Goal: Task Accomplishment & Management: Manage account settings

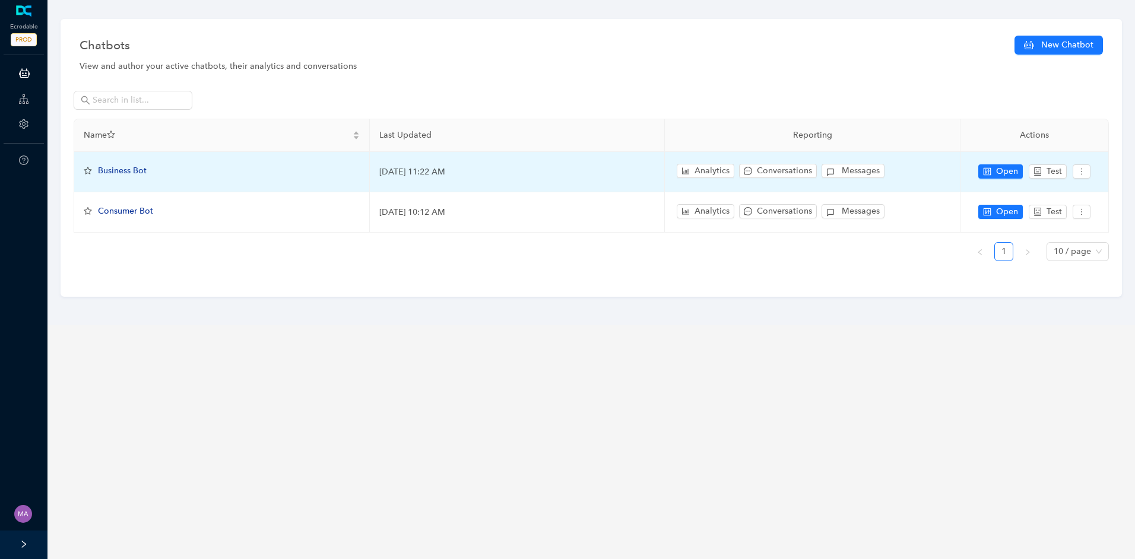
click at [120, 173] on span "Business Bot" at bounding box center [122, 171] width 49 height 10
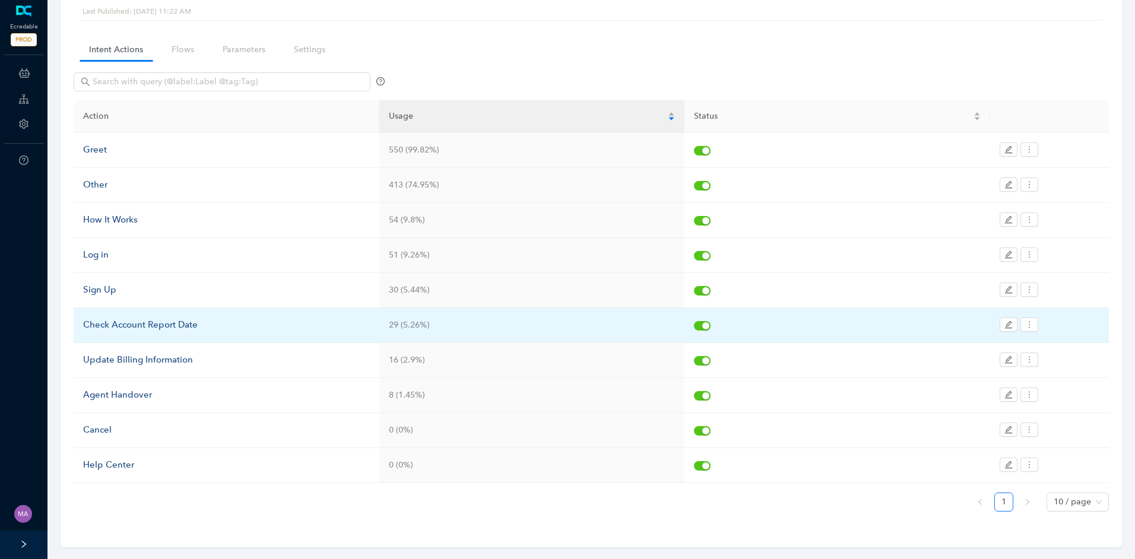
scroll to position [78, 0]
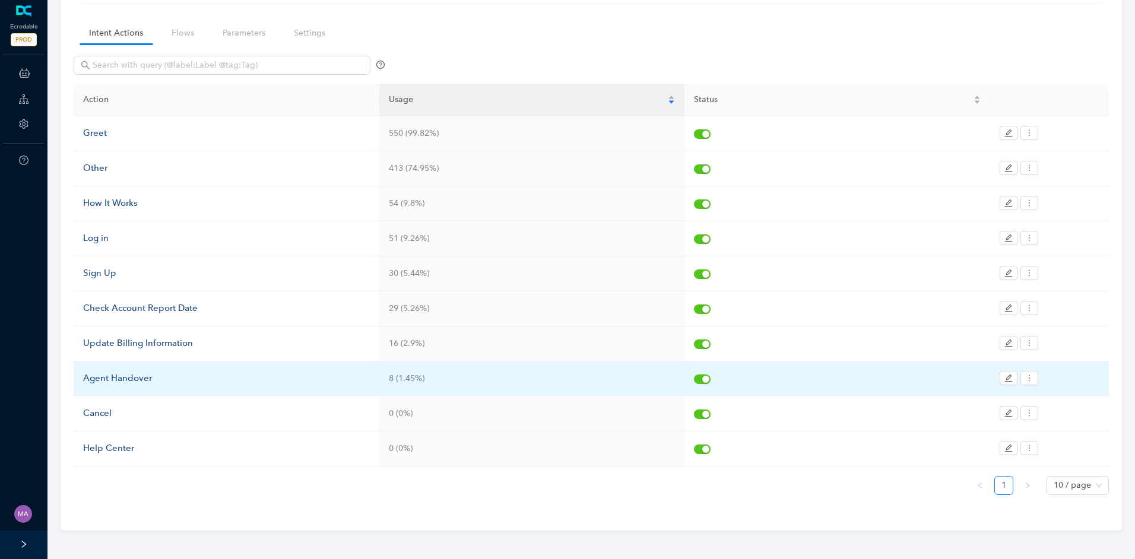
click at [144, 379] on div "Agent Handover" at bounding box center [226, 379] width 287 height 14
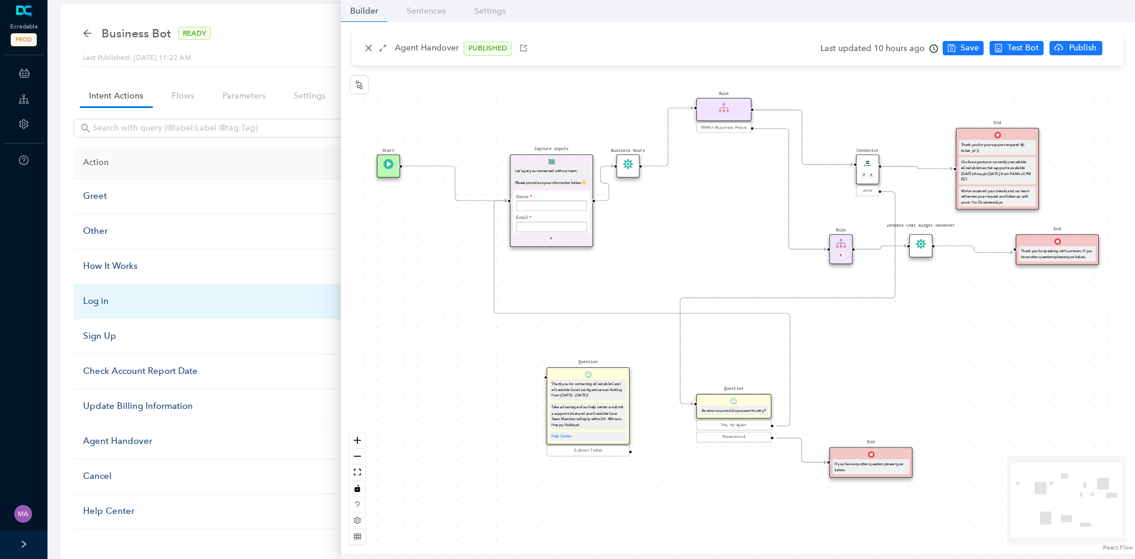
scroll to position [0, 0]
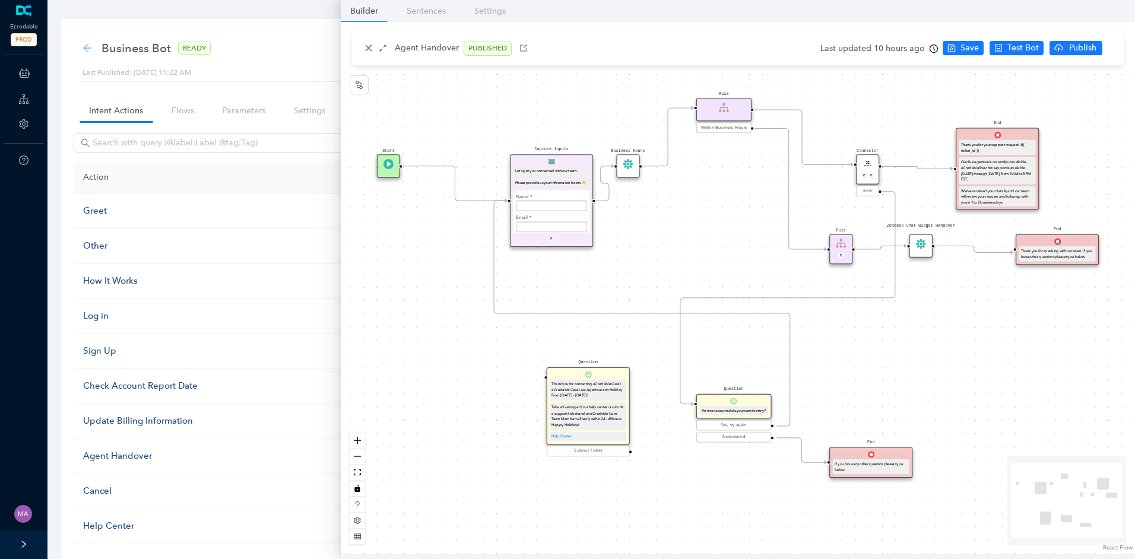
click at [83, 48] on icon "arrow-left" at bounding box center [88, 48] width 10 height 10
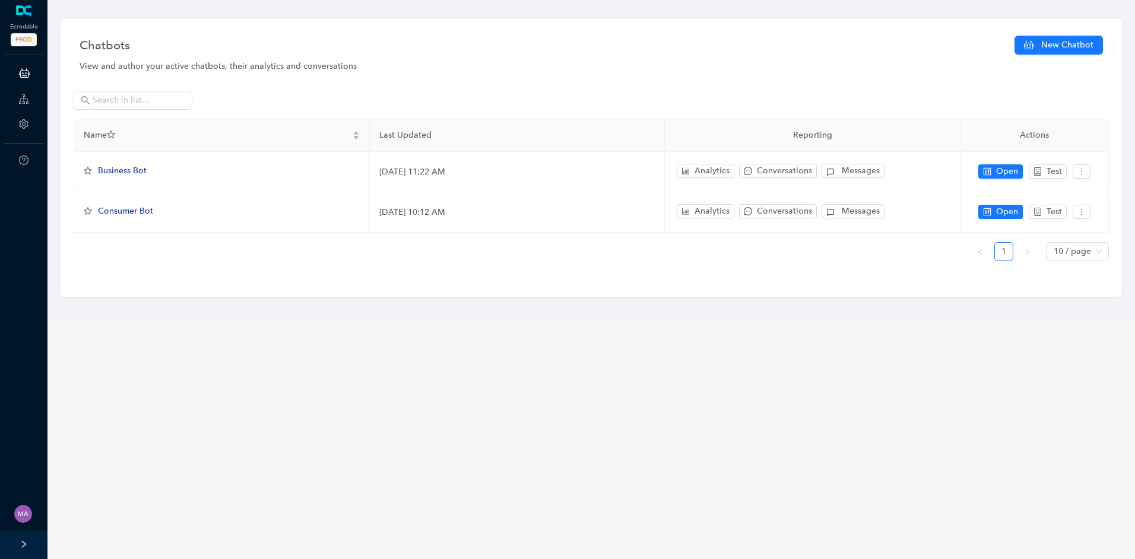
click at [141, 213] on span "Consumer Bot" at bounding box center [125, 211] width 55 height 10
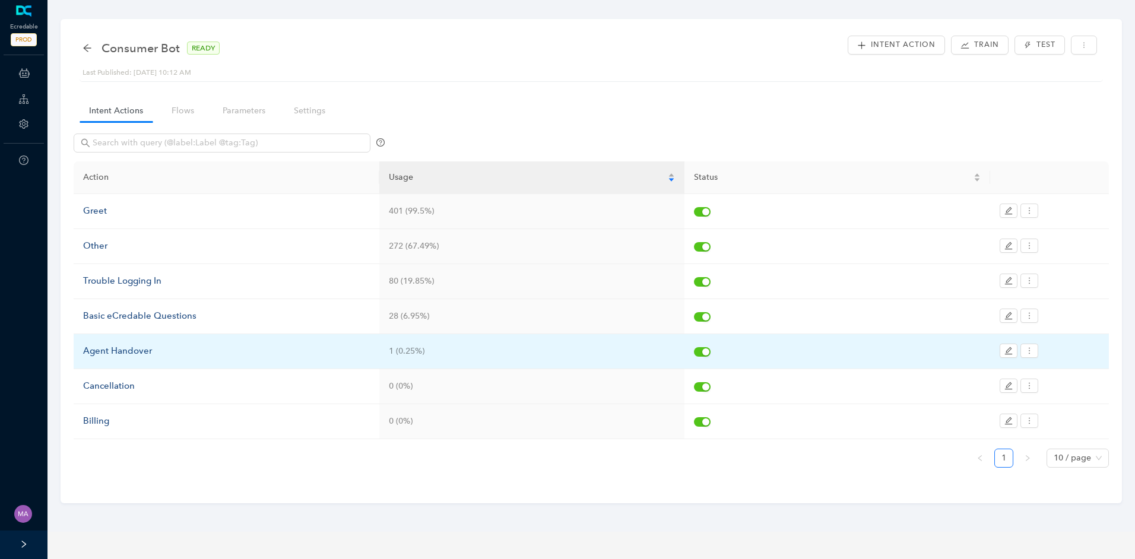
click at [140, 351] on div "Agent Handover" at bounding box center [226, 351] width 287 height 14
